Goal: Task Accomplishment & Management: Manage account settings

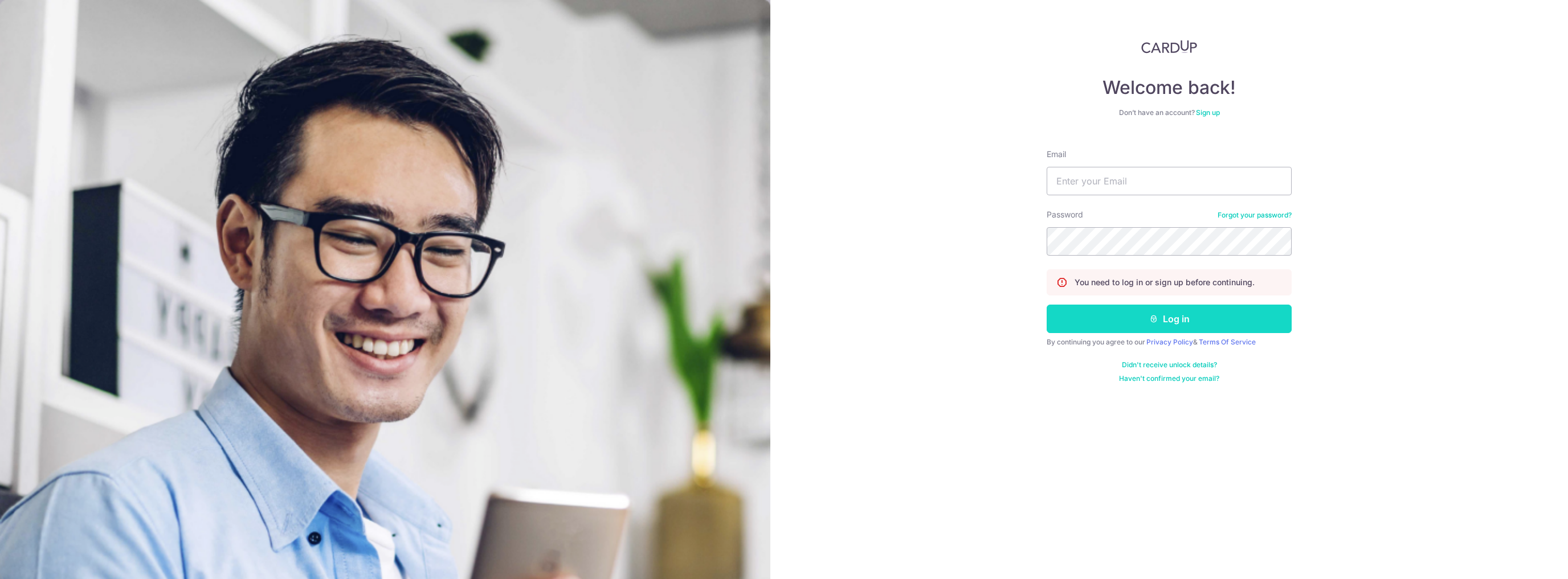
type input "[EMAIL_ADDRESS][DOMAIN_NAME]"
click at [1204, 319] on button "Log in" at bounding box center [1168, 319] width 245 height 29
